Goal: Find specific page/section: Find specific page/section

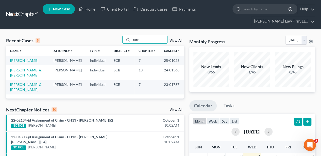
type input "forr"
click at [28, 60] on link "[PERSON_NAME]" at bounding box center [24, 60] width 28 height 4
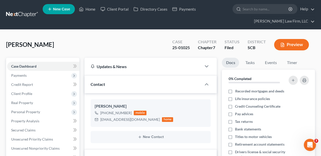
select select "2"
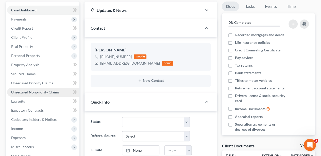
scroll to position [67, 0]
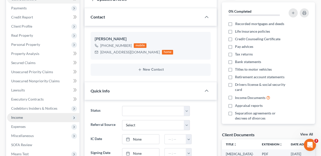
click at [22, 118] on span "Income" at bounding box center [17, 117] width 12 height 4
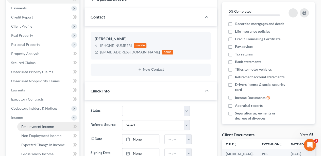
click at [26, 125] on span "Employment Income" at bounding box center [37, 126] width 32 height 4
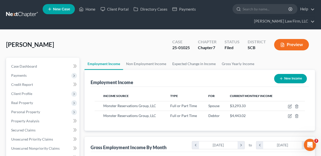
scroll to position [90, 128]
click at [92, 10] on link "Home" at bounding box center [87, 9] width 22 height 9
